Goal: Transaction & Acquisition: Subscribe to service/newsletter

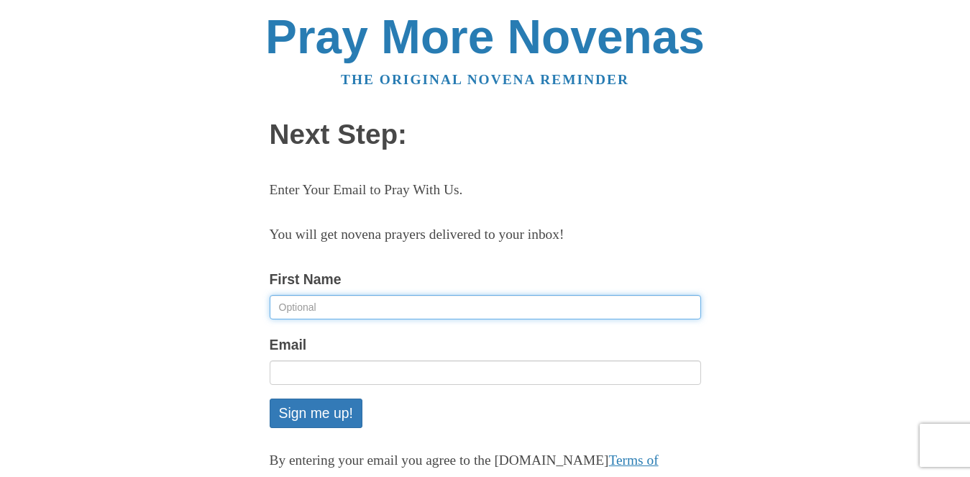
click at [463, 299] on input "First Name" at bounding box center [486, 307] width 432 height 24
type input "PETER"
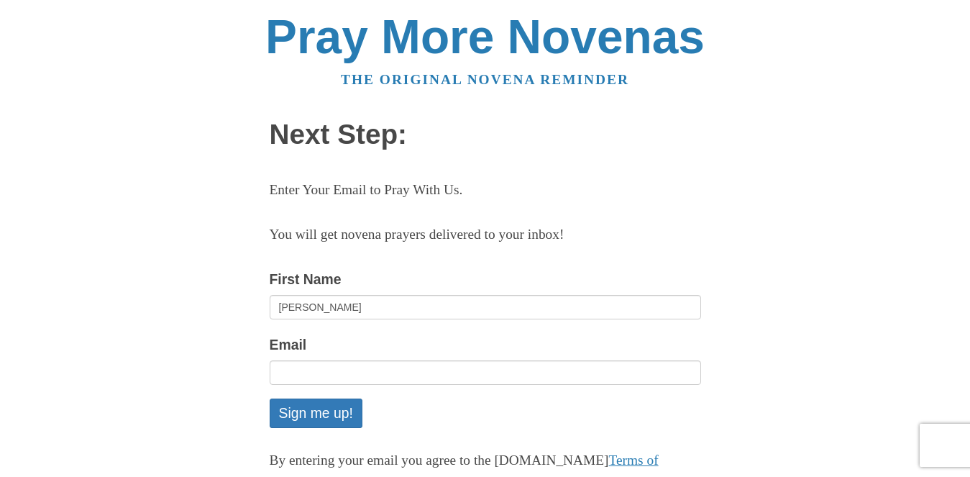
click at [322, 352] on div "Email" at bounding box center [486, 359] width 432 height 52
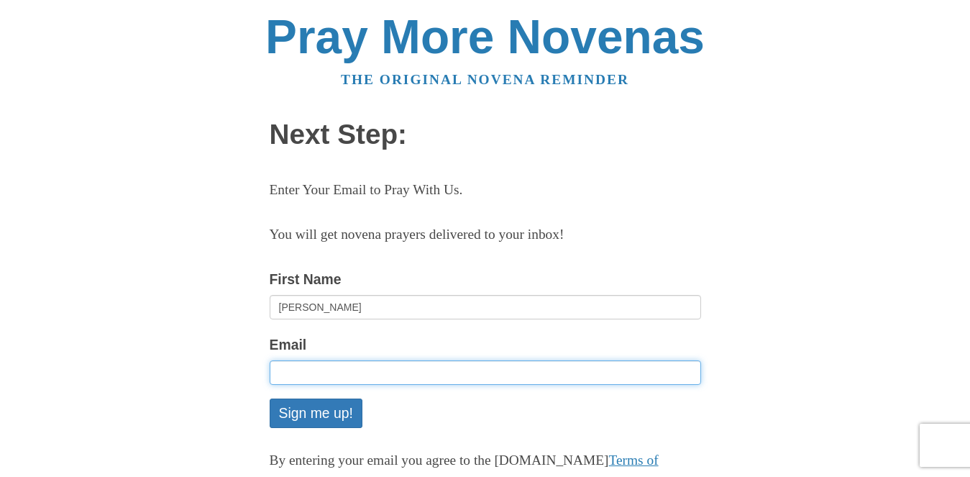
click at [327, 363] on input "Email" at bounding box center [486, 372] width 432 height 24
type input "[PERSON_NAME][EMAIL_ADDRESS][DOMAIN_NAME]"
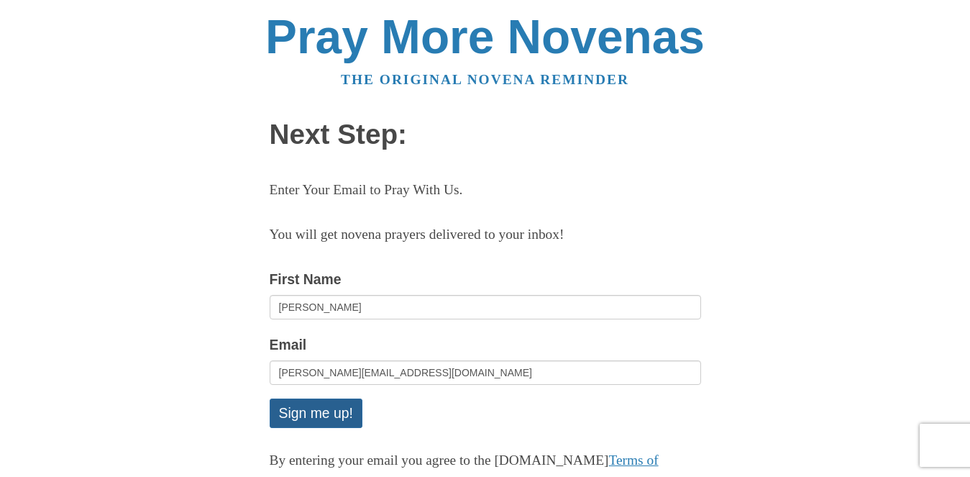
click at [326, 403] on button "Sign me up!" at bounding box center [316, 412] width 93 height 29
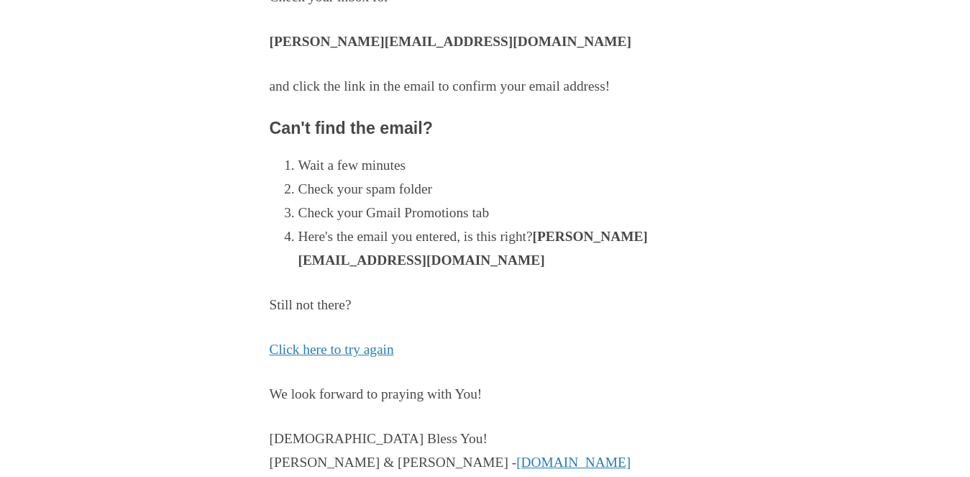
scroll to position [399, 0]
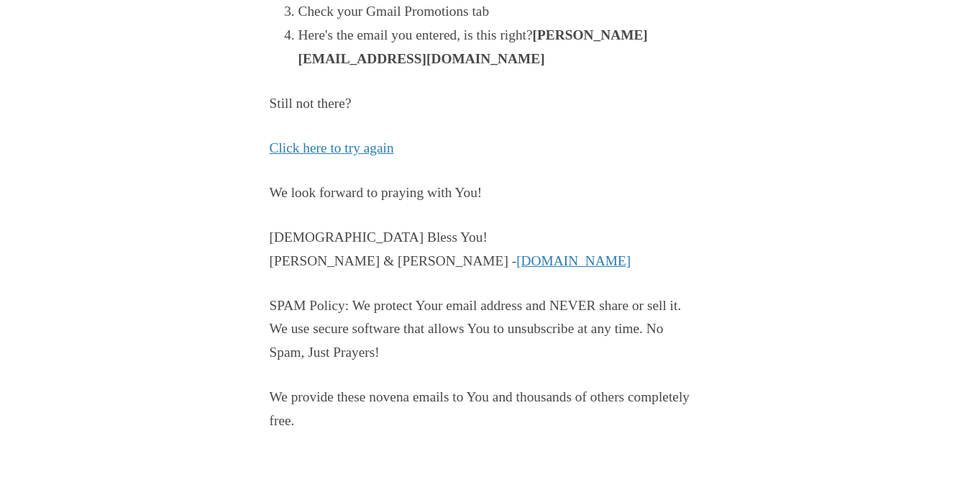
scroll to position [399, 0]
